Goal: Task Accomplishment & Management: Manage account settings

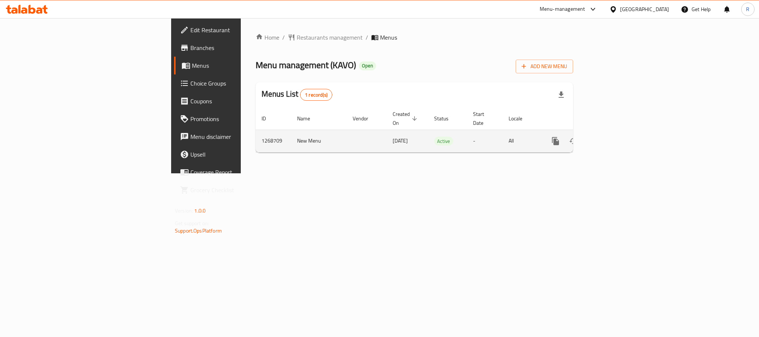
click at [613, 137] on icon "enhanced table" at bounding box center [608, 141] width 9 height 9
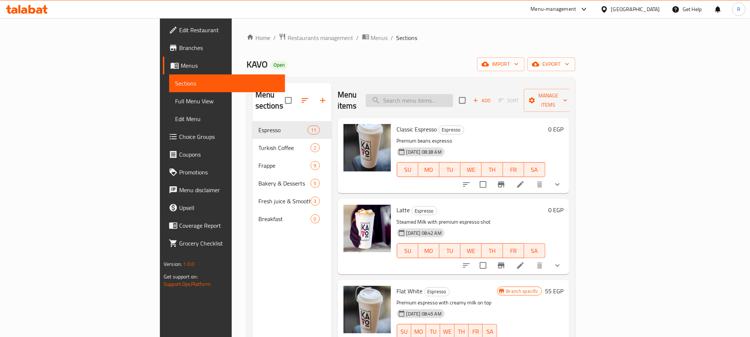
paste input "Latte"
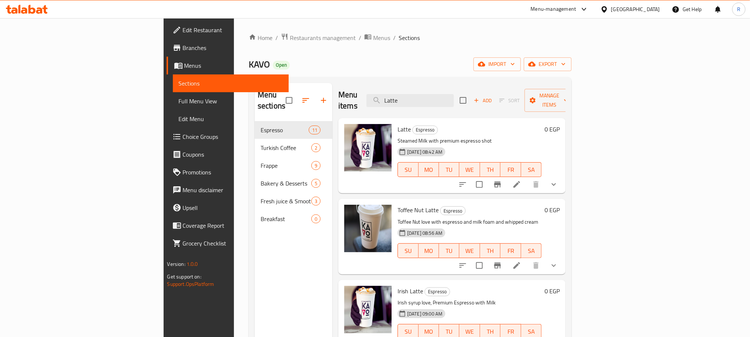
type input "Latte"
click at [527, 179] on li at bounding box center [516, 184] width 21 height 13
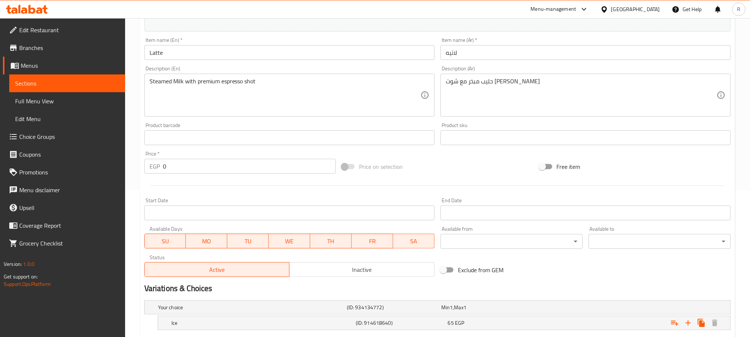
scroll to position [224, 0]
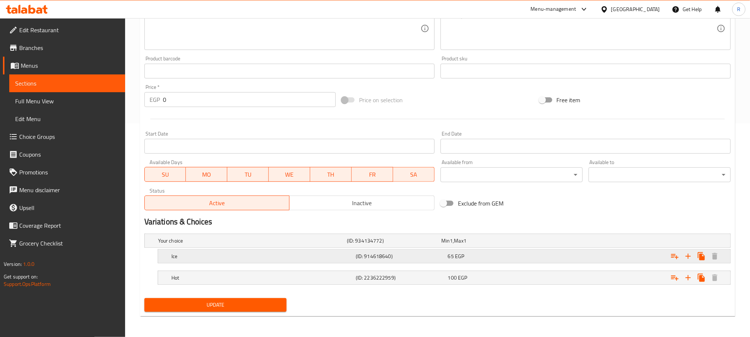
click at [284, 244] on h5 "Ice" at bounding box center [251, 240] width 186 height 7
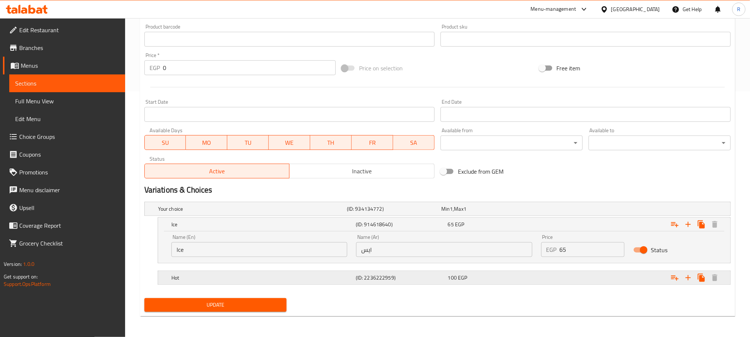
click at [391, 214] on div "(ID: 2236222959)" at bounding box center [392, 209] width 94 height 10
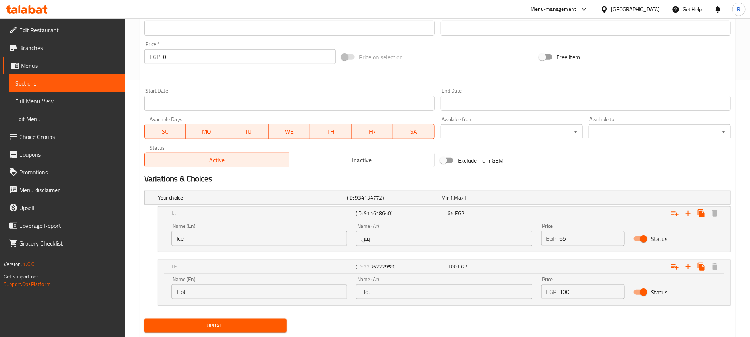
scroll to position [289, 0]
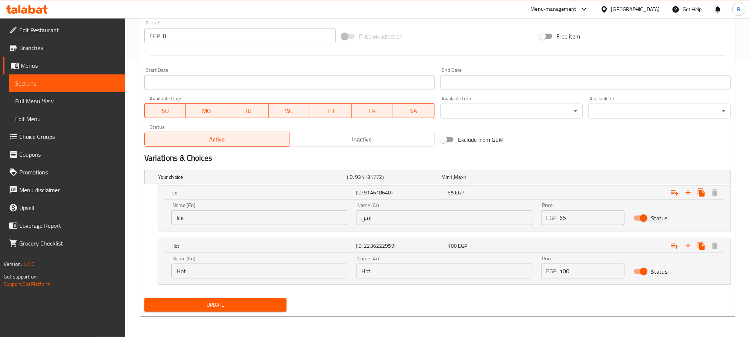
click at [400, 270] on input "Hot" at bounding box center [444, 271] width 176 height 15
click at [399, 270] on input "Hot" at bounding box center [444, 271] width 176 height 15
type input "ساخن"
click at [257, 306] on span "Update" at bounding box center [215, 304] width 130 height 9
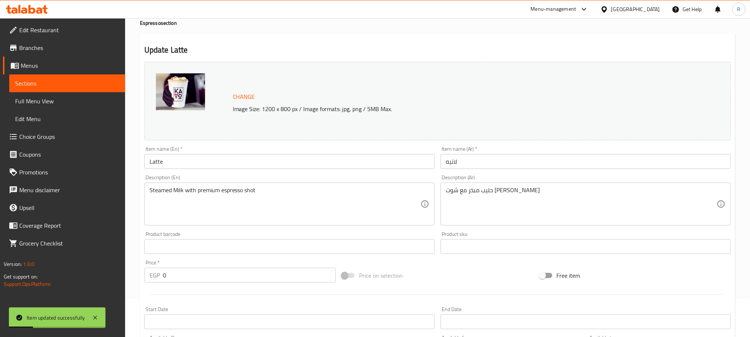
scroll to position [0, 0]
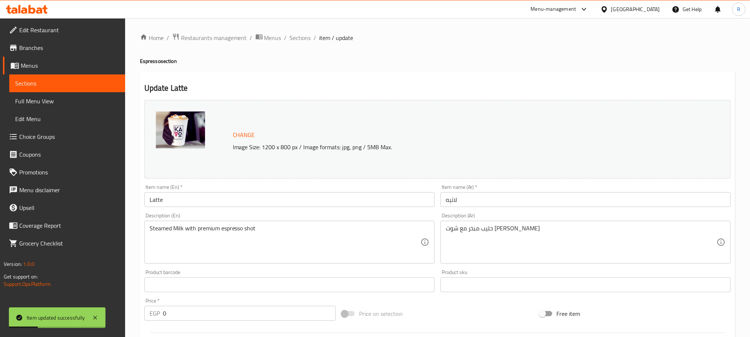
click at [193, 198] on input "Latte" at bounding box center [289, 199] width 290 height 15
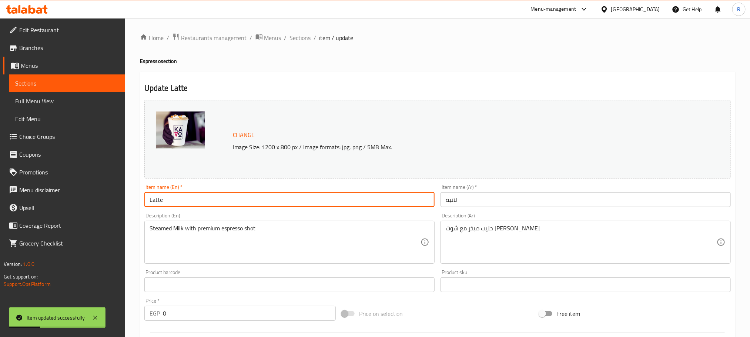
click at [193, 199] on input "Latte" at bounding box center [289, 199] width 290 height 15
click at [78, 103] on span "Full Menu View" at bounding box center [67, 101] width 104 height 9
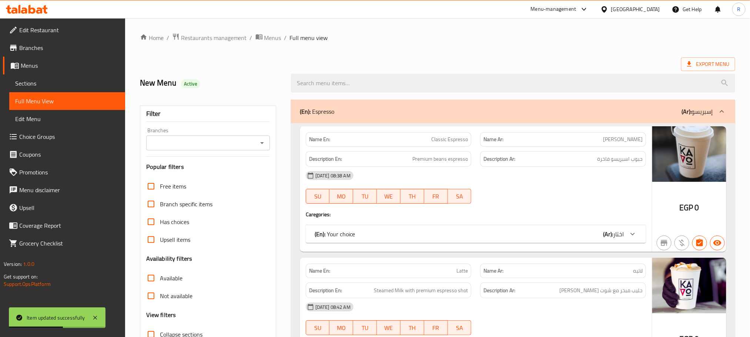
click at [254, 143] on input "Branches" at bounding box center [201, 143] width 107 height 10
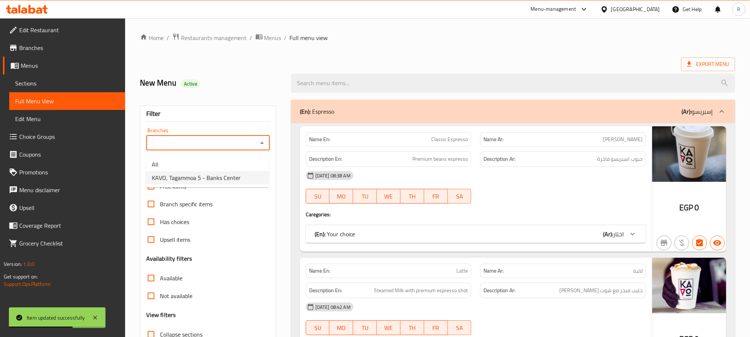
click at [223, 181] on span "KAVO, Tagammoa 5 - Banks Center" at bounding box center [196, 177] width 89 height 9
type input "KAVO, Tagammoa 5 - Banks Center"
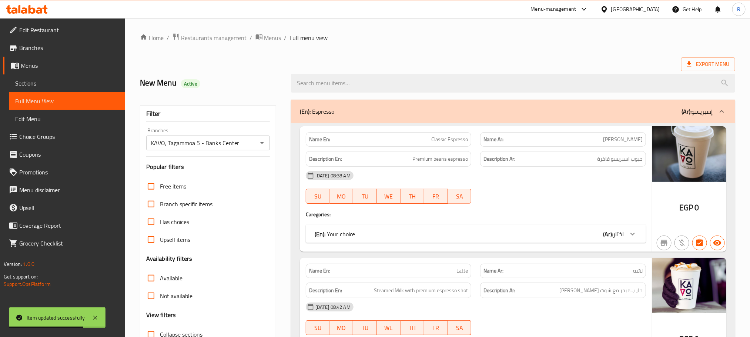
click at [464, 88] on input "search" at bounding box center [513, 83] width 444 height 19
paste input "Latte"
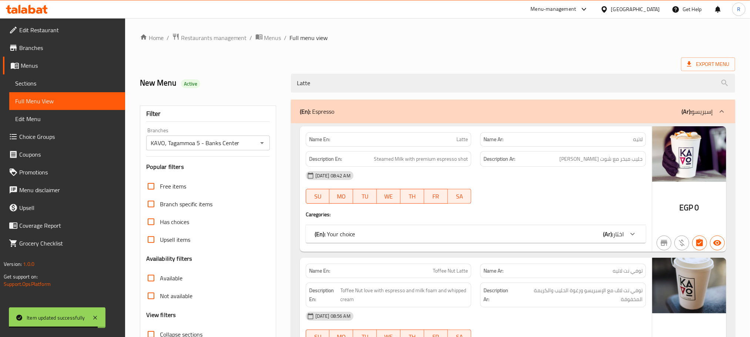
type input "Latte"
drag, startPoint x: 585, startPoint y: 242, endPoint x: 572, endPoint y: 180, distance: 63.1
click at [585, 238] on div "(En): Your choice (Ar): اختار" at bounding box center [469, 234] width 309 height 9
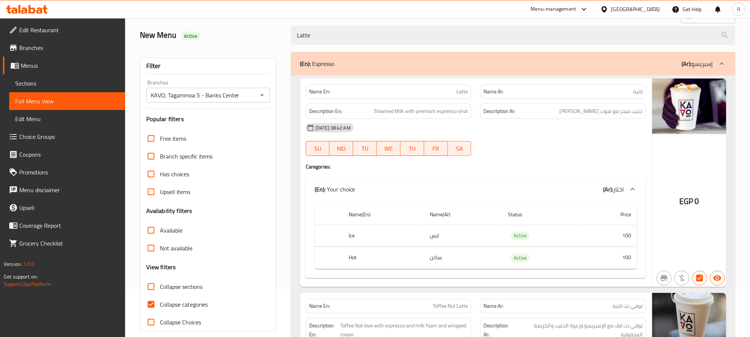
scroll to position [34, 0]
